Goal: Information Seeking & Learning: Find specific fact

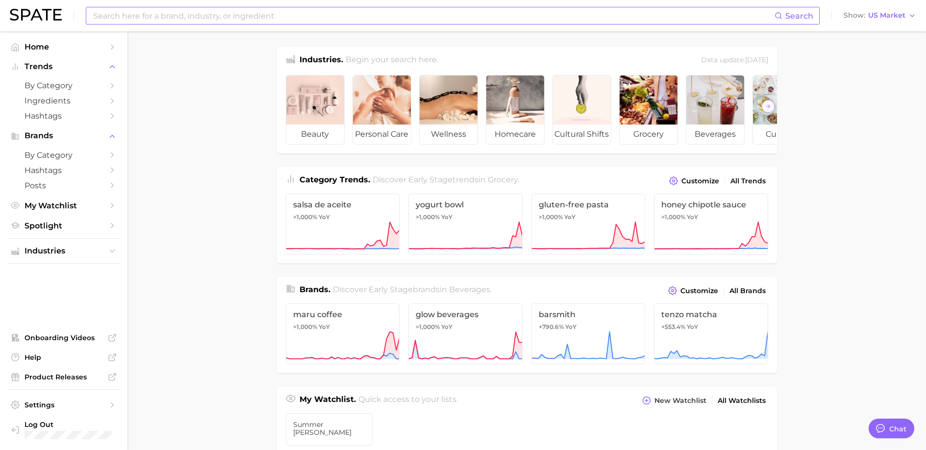
click at [152, 10] on input at bounding box center [433, 15] width 682 height 17
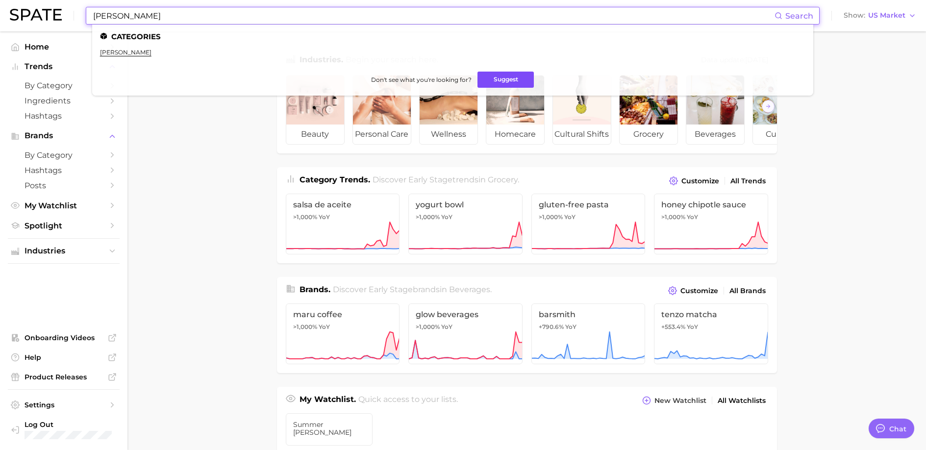
type input "teddy grahams"
click at [518, 77] on button "Suggest" at bounding box center [506, 80] width 56 height 16
